Goal: Participate in discussion: Engage in conversation with other users on a specific topic

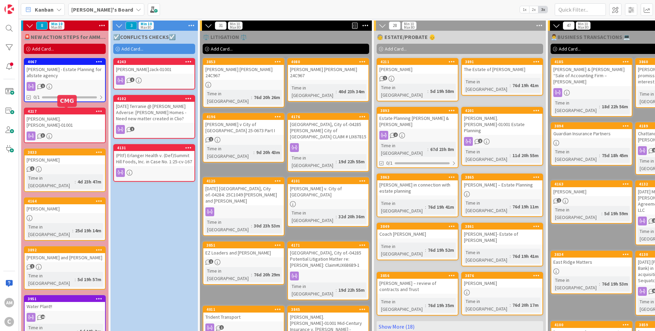
click at [73, 118] on div "[PERSON_NAME].[PERSON_NAME]-01001" at bounding box center [65, 121] width 81 height 15
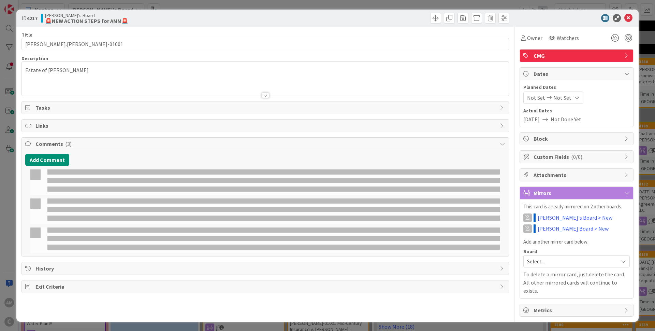
type input "[PERSON_NAME].[PERSON_NAME]-01001"
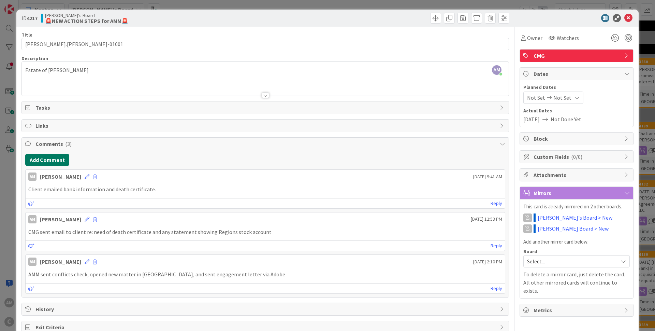
click at [44, 159] on button "Add Comment" at bounding box center [47, 160] width 44 height 12
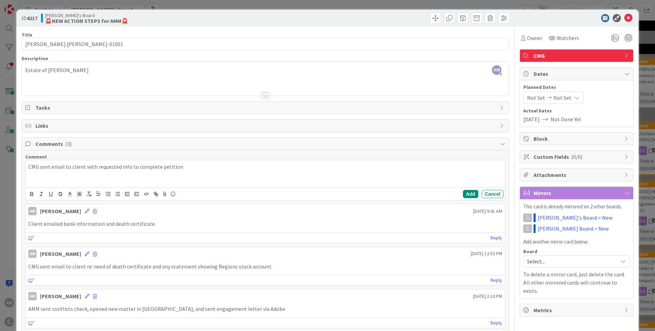
click at [29, 169] on p "CMG sent email to client with requested info to complete petition" at bounding box center [265, 167] width 474 height 8
click at [465, 197] on button "Add" at bounding box center [470, 194] width 15 height 8
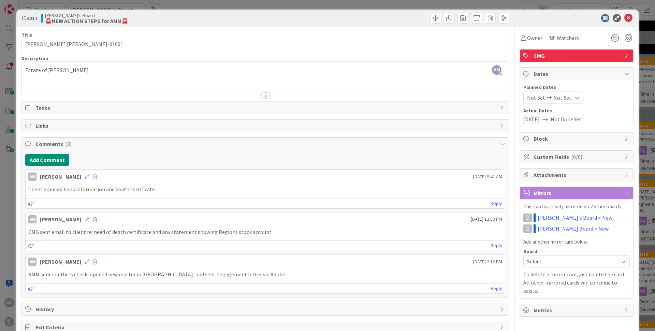
type input "[PERSON_NAME].[PERSON_NAME]-01001"
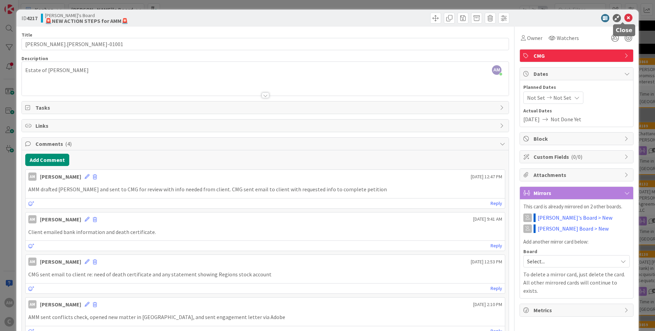
click at [625, 18] on icon at bounding box center [629, 18] width 8 height 8
